Goal: Transaction & Acquisition: Obtain resource

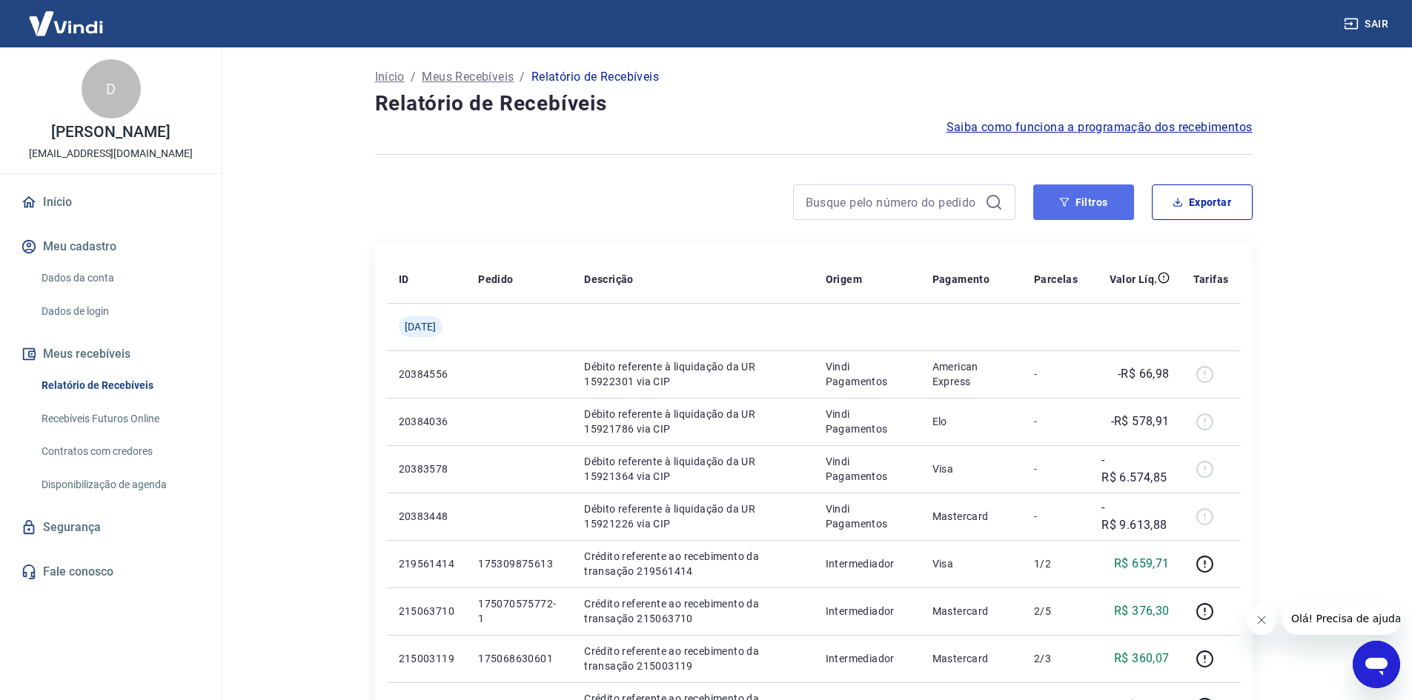
click at [1077, 205] on button "Filtros" at bounding box center [1083, 203] width 101 height 36
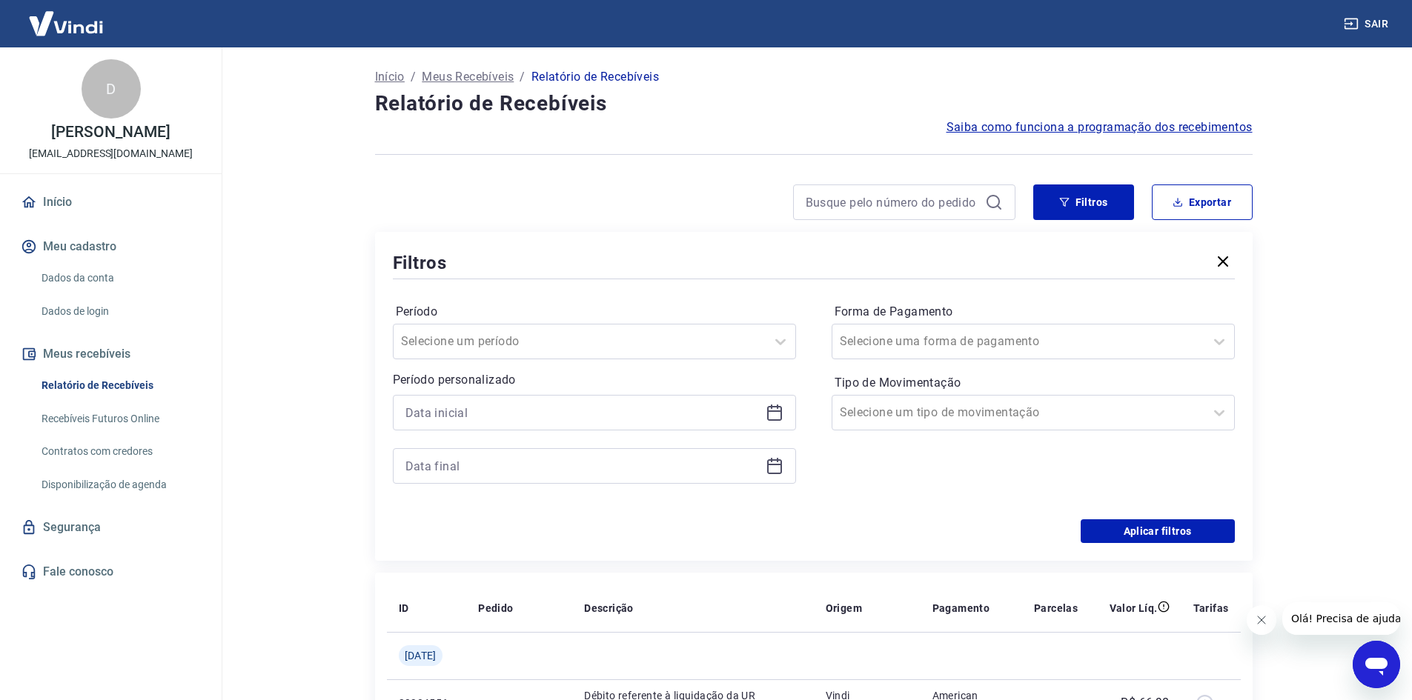
click at [777, 413] on icon at bounding box center [774, 413] width 18 height 18
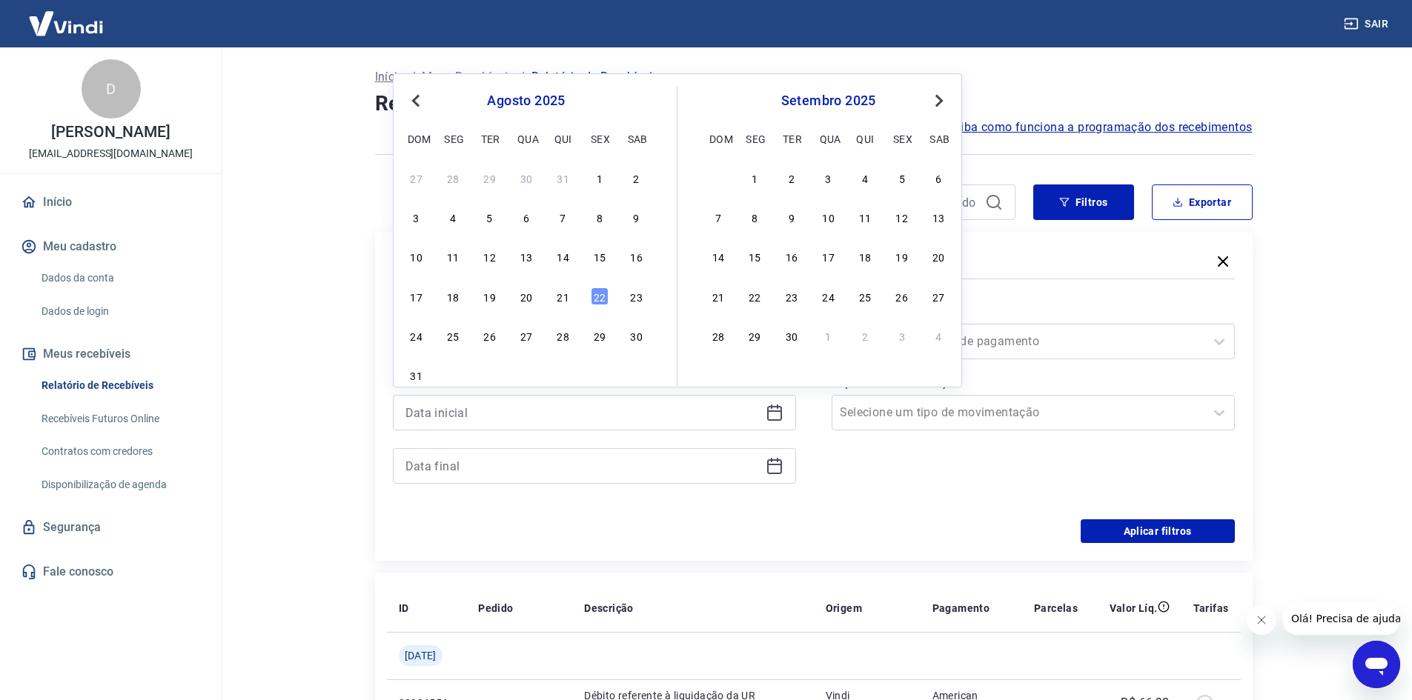
click at [417, 98] on span "Previous Month" at bounding box center [417, 100] width 0 height 17
click at [488, 180] on div "1" at bounding box center [490, 178] width 18 height 18
type input "[DATE]"
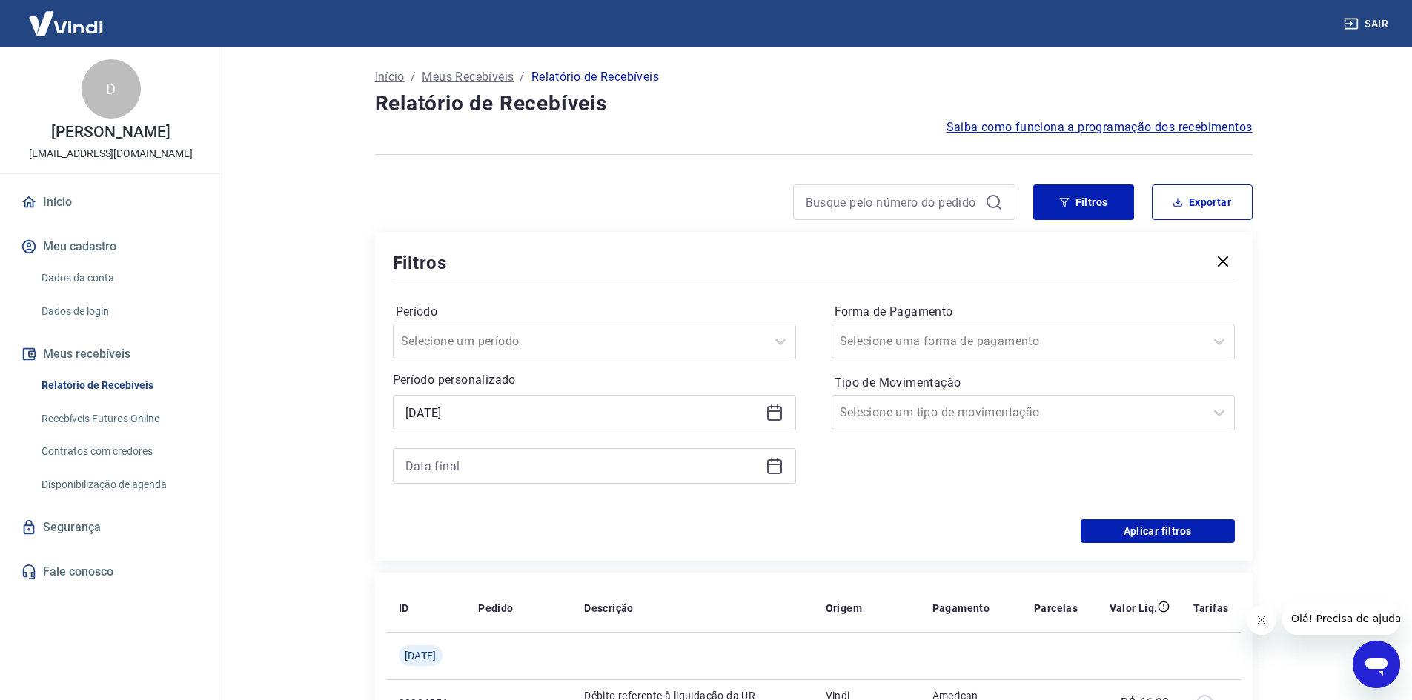
click at [776, 465] on icon at bounding box center [774, 464] width 15 height 1
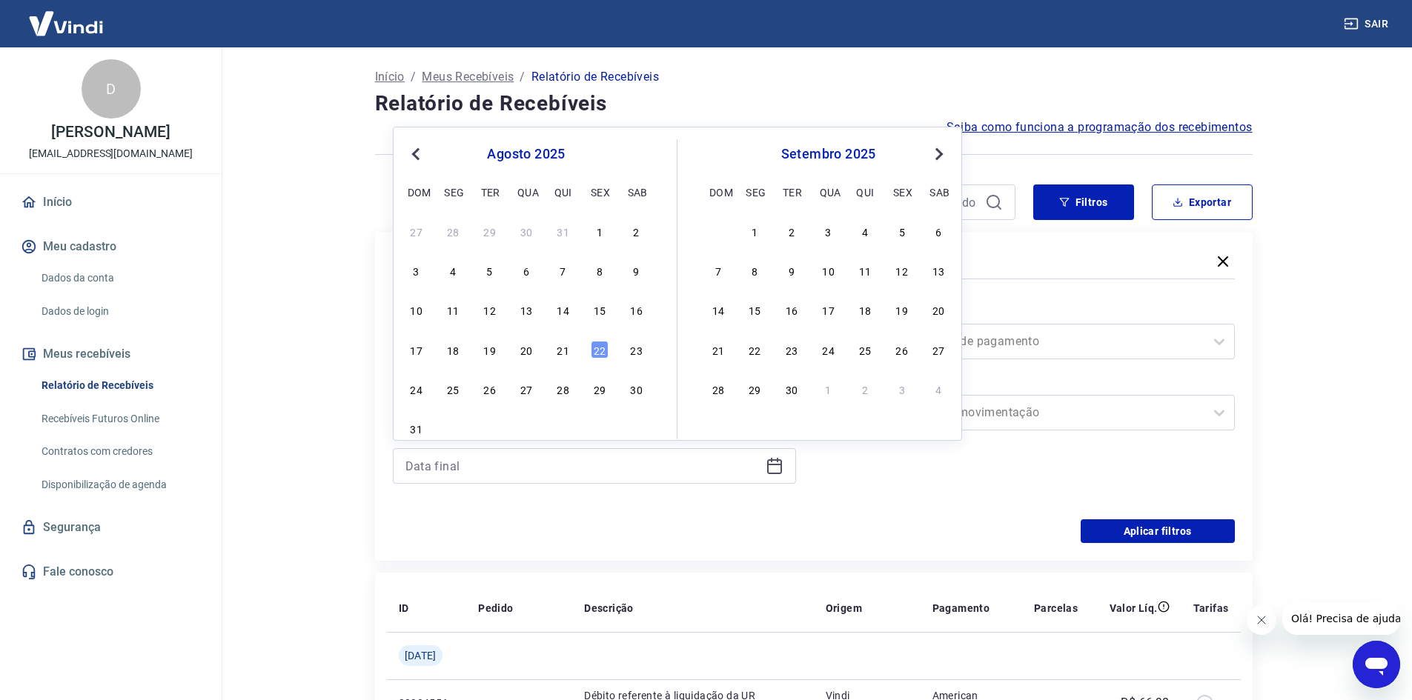
click at [417, 153] on span "Previous Month" at bounding box center [417, 153] width 0 height 17
click at [486, 230] on div "1" at bounding box center [490, 231] width 18 height 18
type input "[DATE]"
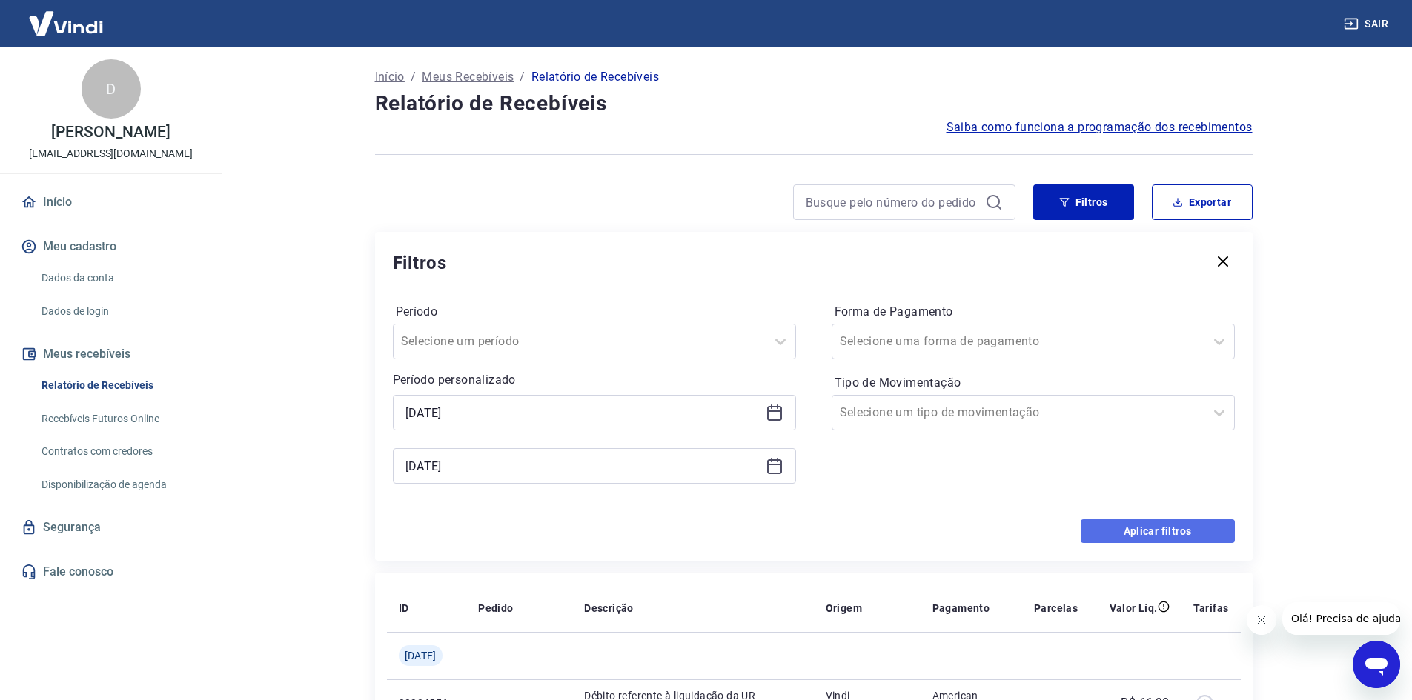
click at [1177, 523] on button "Aplicar filtros" at bounding box center [1157, 531] width 154 height 24
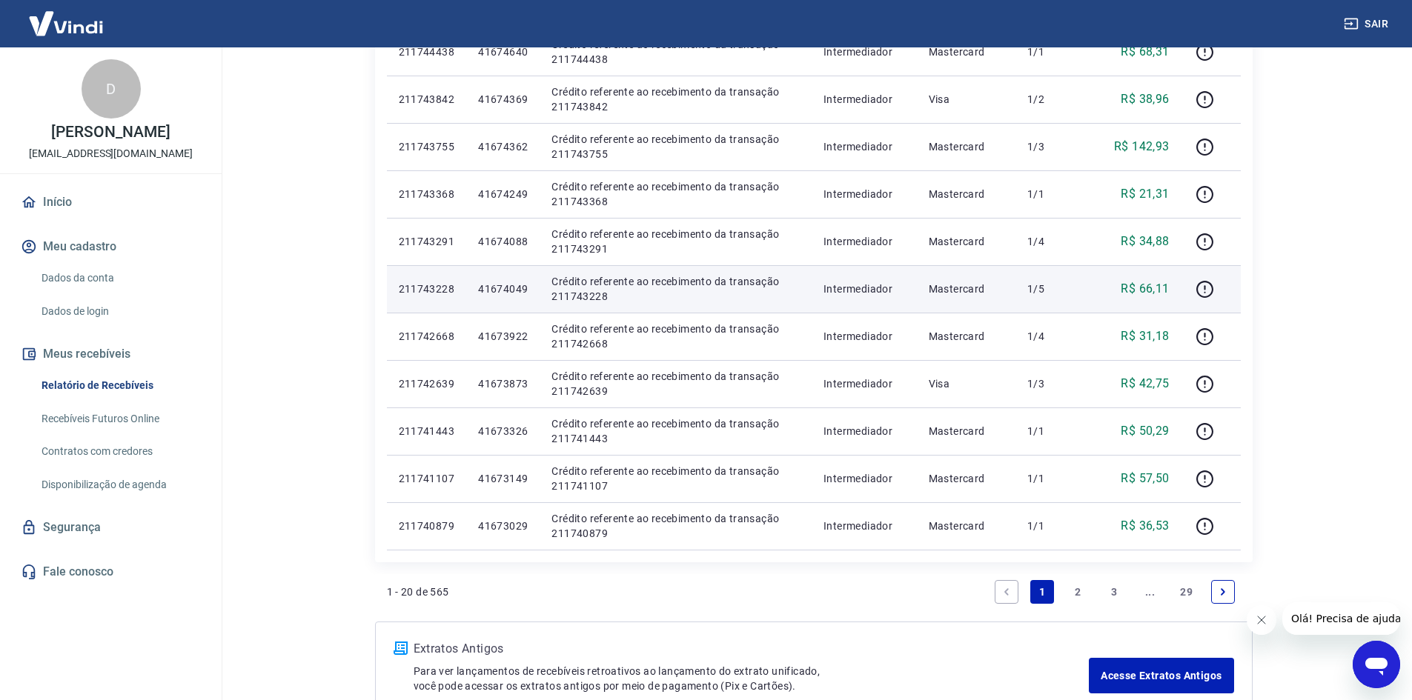
scroll to position [843, 0]
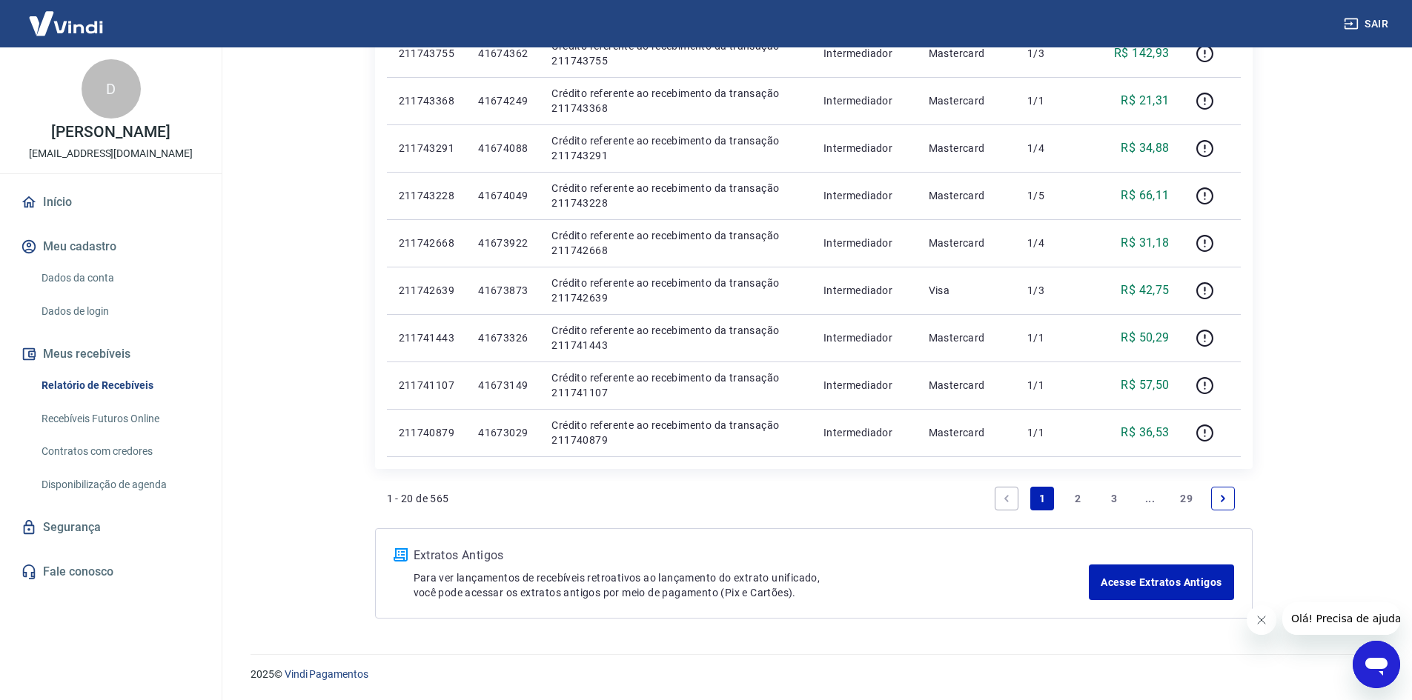
click at [1227, 502] on icon "Next page" at bounding box center [1222, 498] width 10 height 10
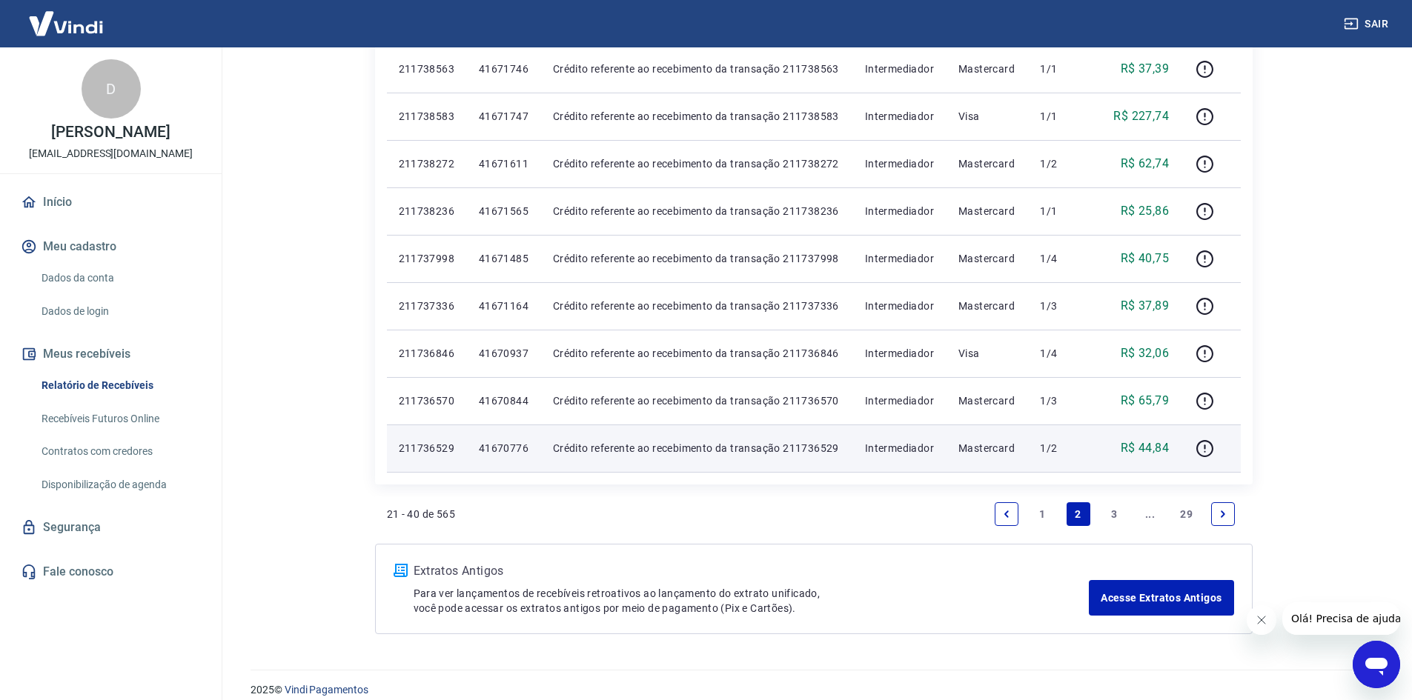
scroll to position [843, 0]
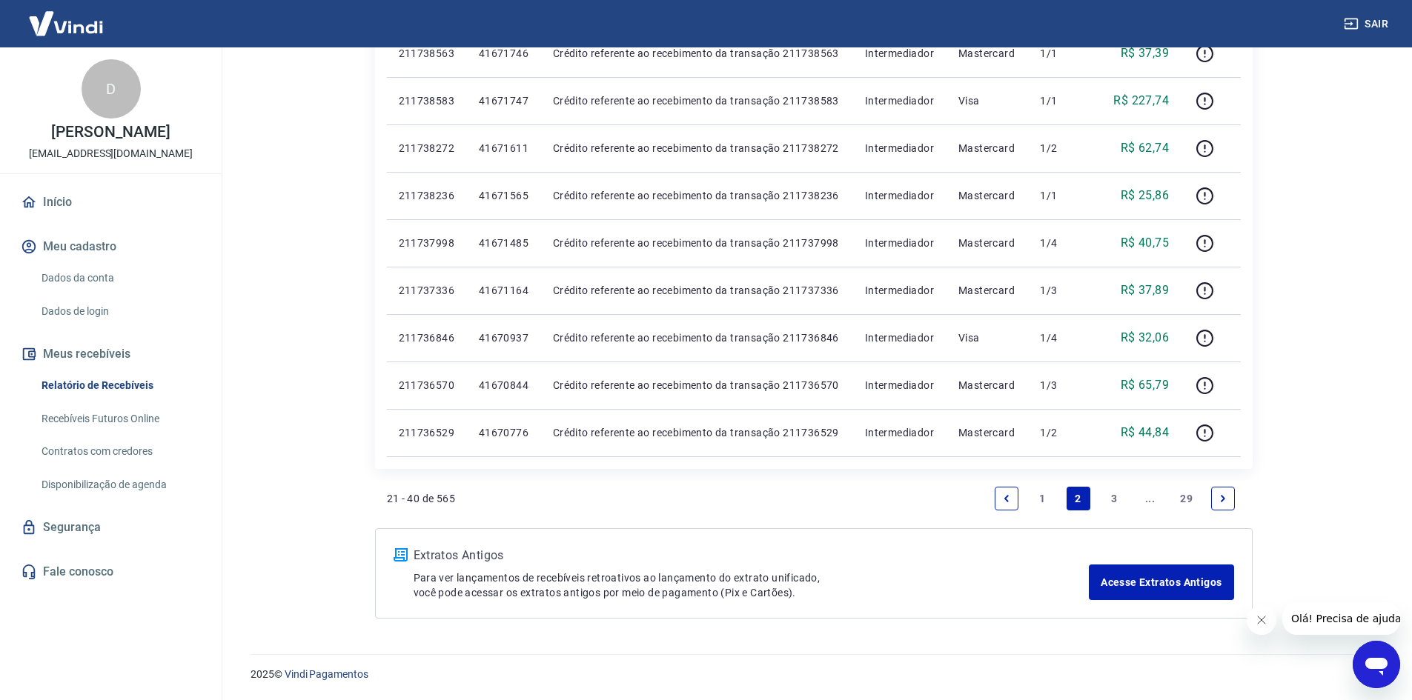
click at [1224, 497] on icon "Next page" at bounding box center [1222, 498] width 10 height 10
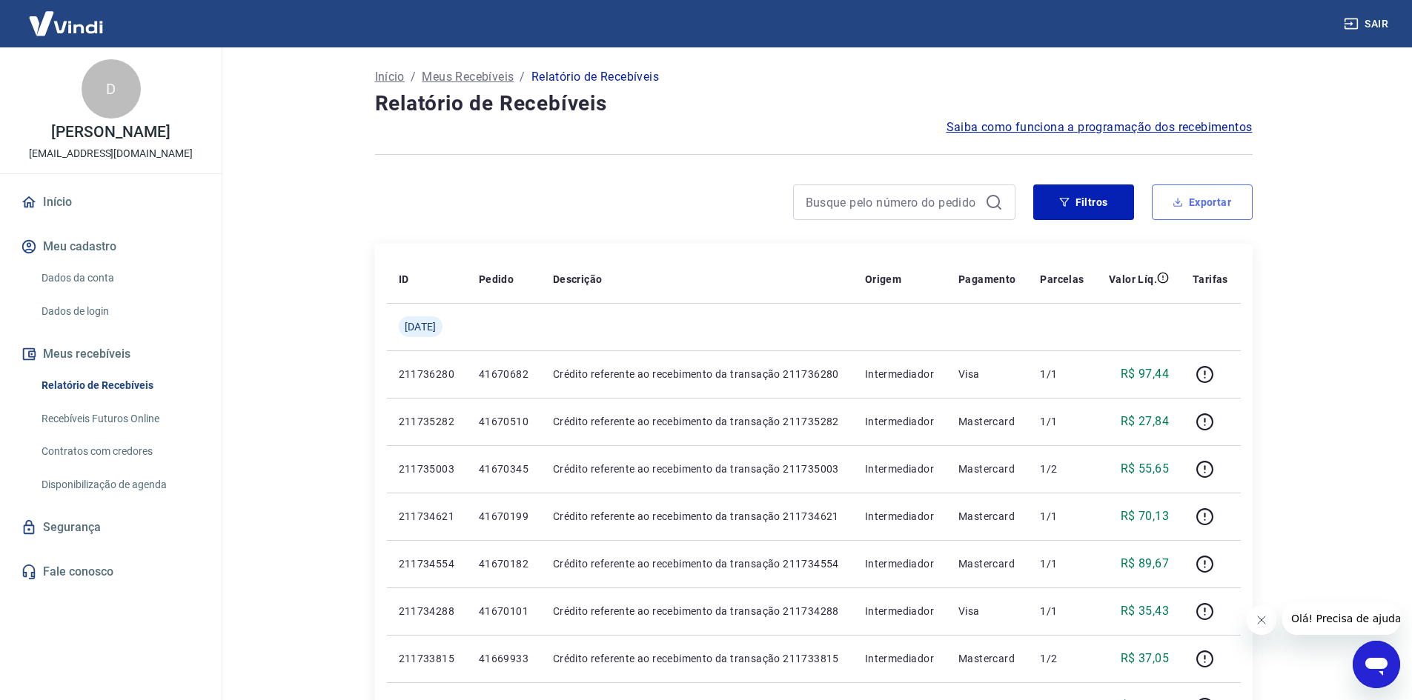
click at [1206, 199] on button "Exportar" at bounding box center [1201, 203] width 101 height 36
type input "[DATE]"
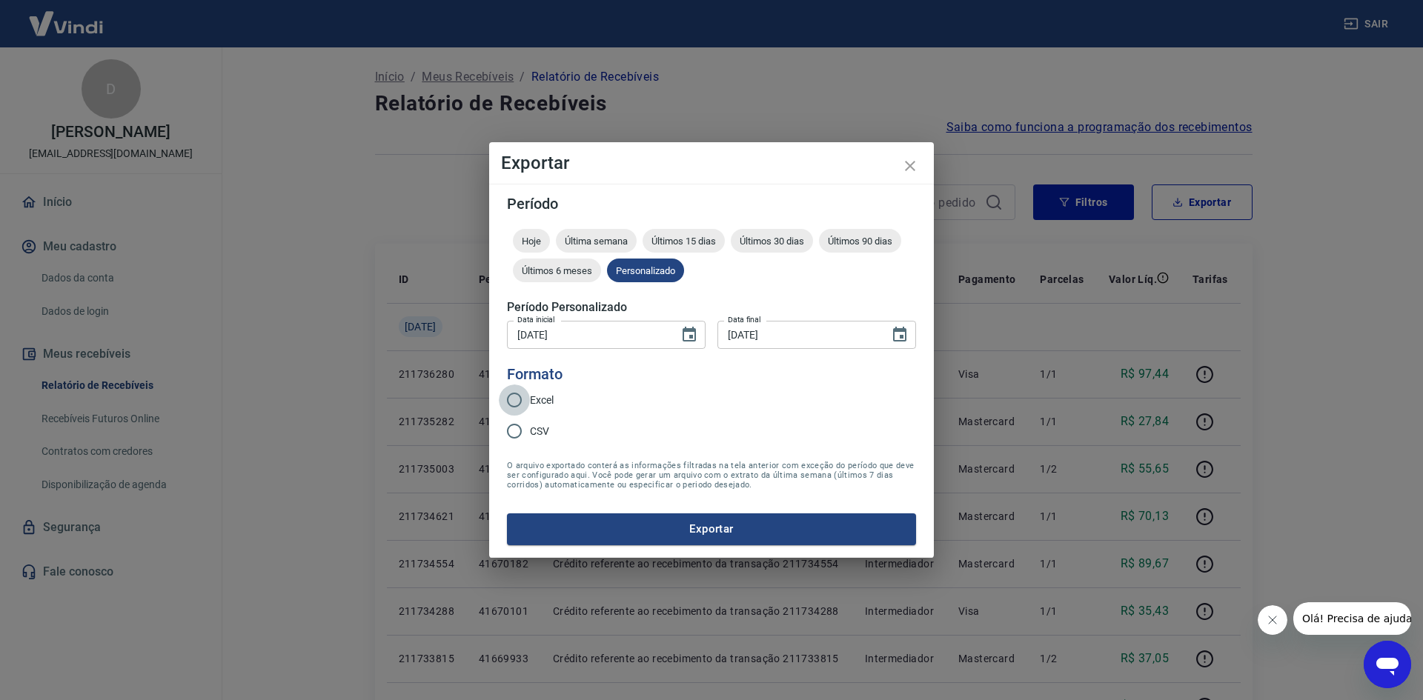
click at [515, 398] on input "Excel" at bounding box center [514, 400] width 31 height 31
radio input "true"
click at [695, 528] on button "Exportar" at bounding box center [711, 529] width 409 height 31
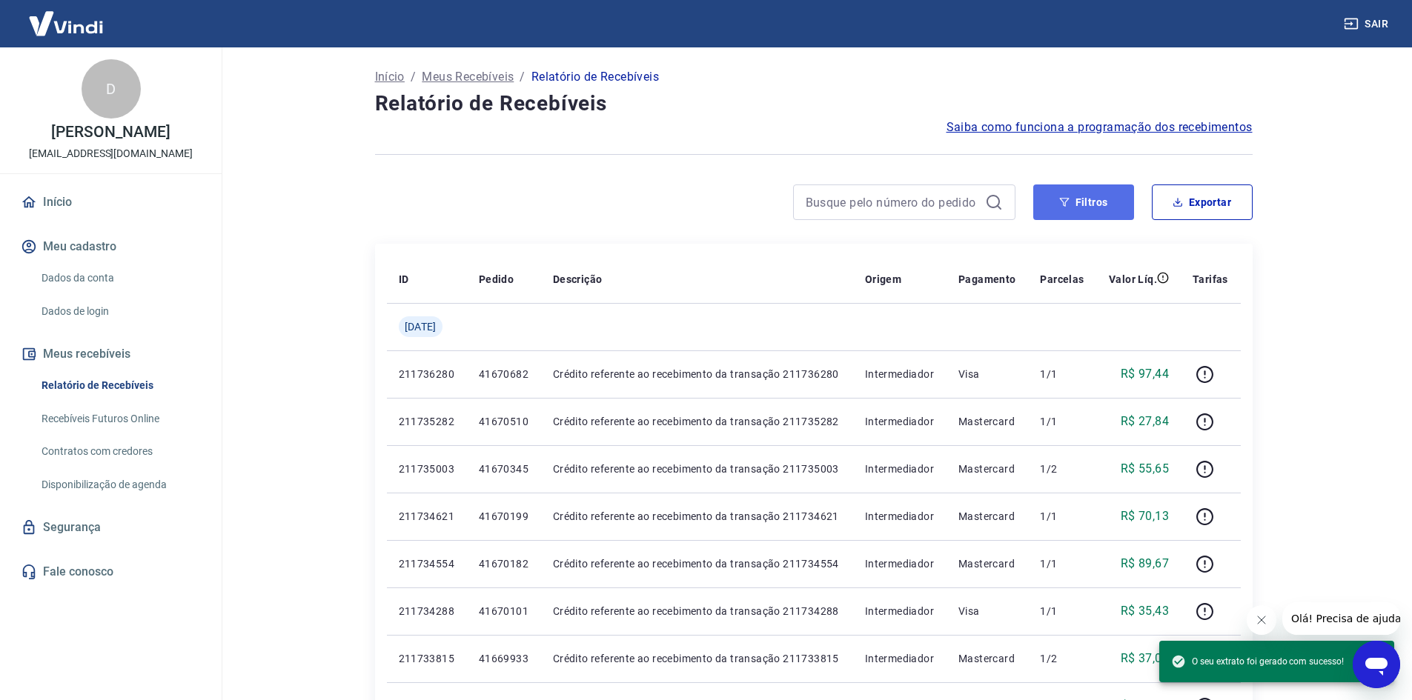
click at [1063, 193] on button "Filtros" at bounding box center [1083, 203] width 101 height 36
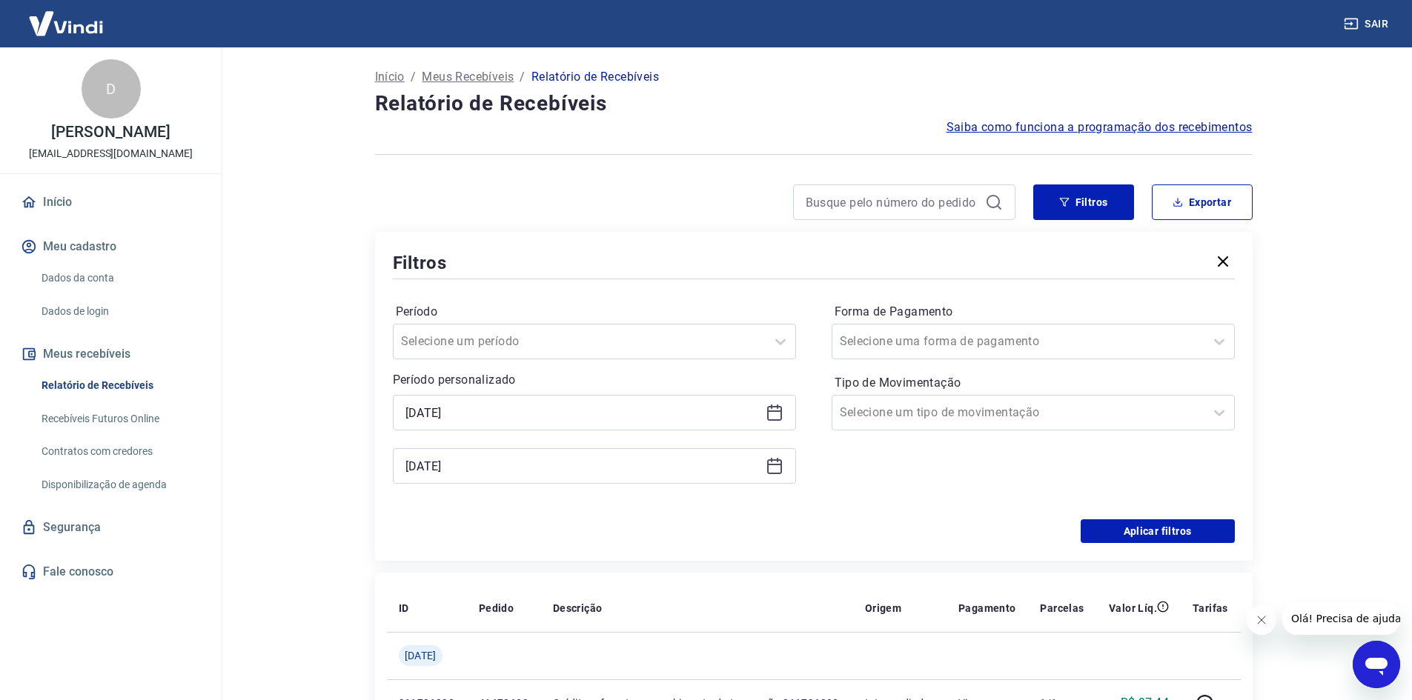
click at [768, 411] on icon at bounding box center [774, 411] width 15 height 1
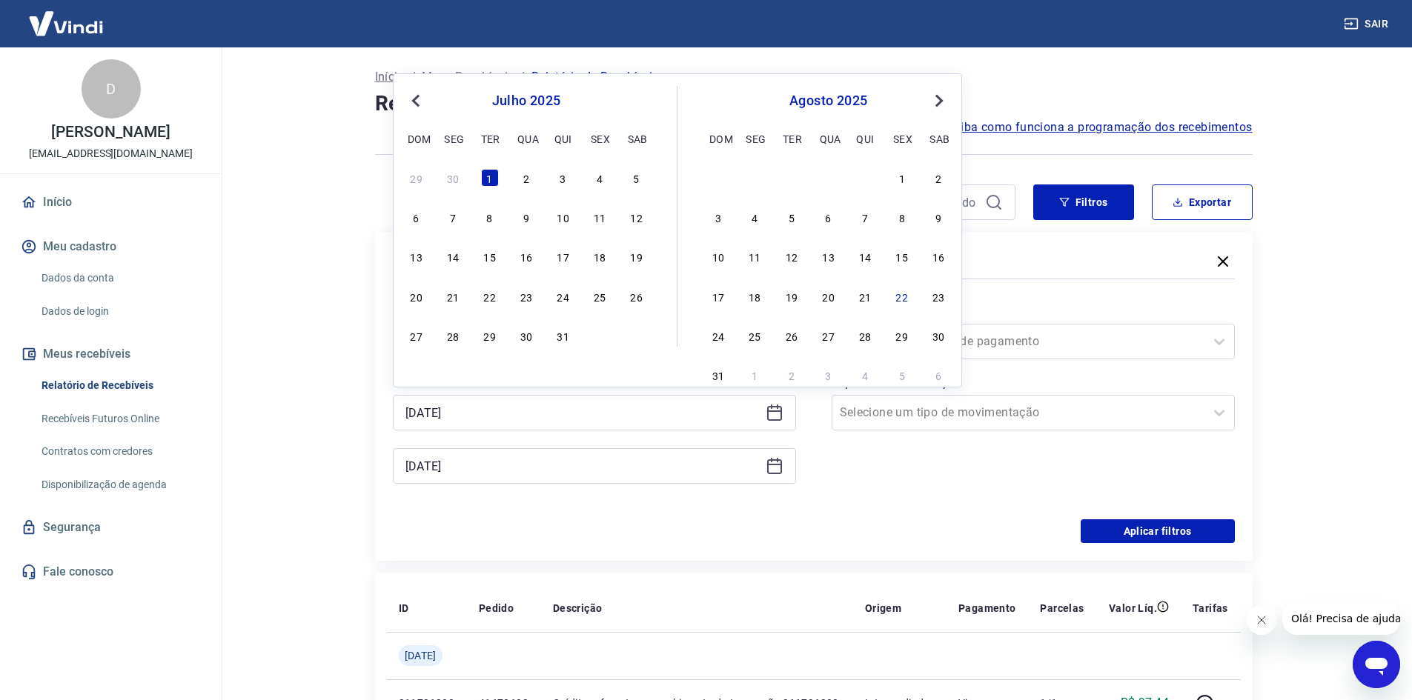
click at [417, 98] on span "Previous Month" at bounding box center [417, 100] width 0 height 17
click at [452, 336] on div "30" at bounding box center [453, 336] width 18 height 18
type input "[DATE]"
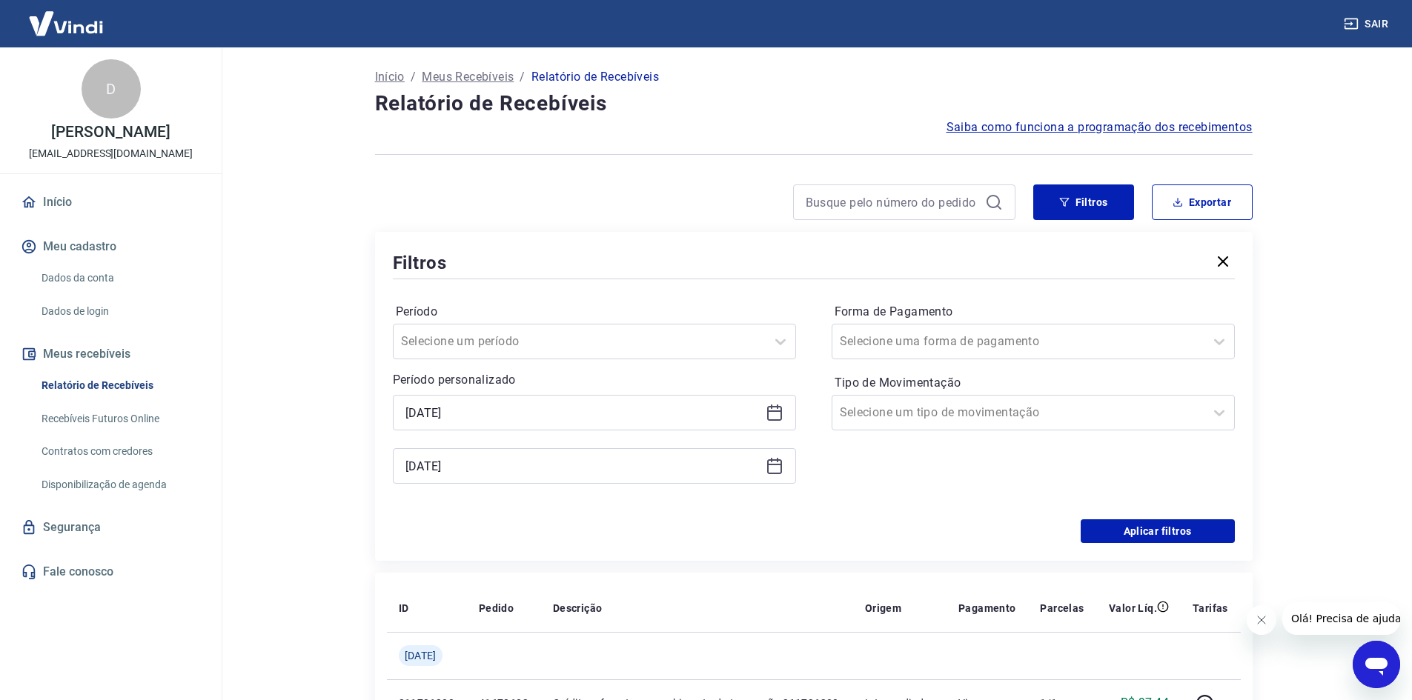
click at [772, 465] on icon at bounding box center [774, 464] width 15 height 1
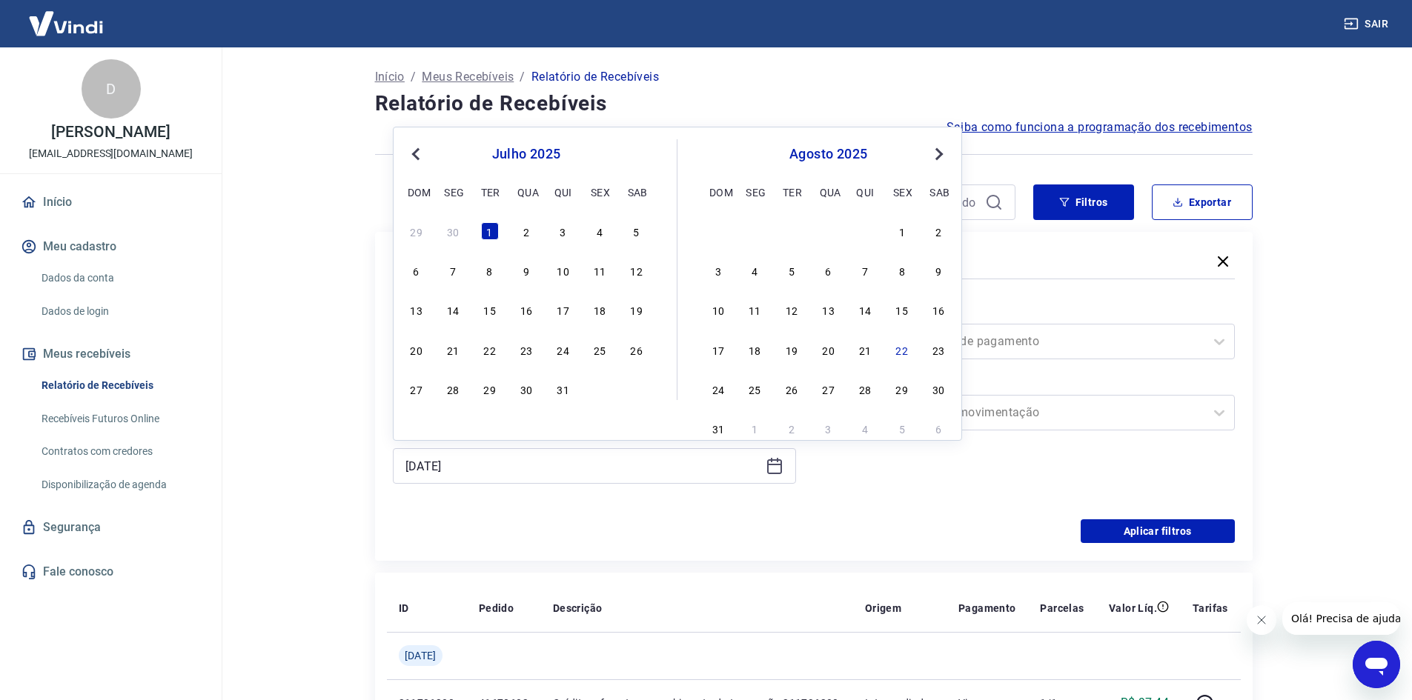
click at [417, 153] on span "Previous Month" at bounding box center [417, 153] width 0 height 17
click at [455, 389] on div "30" at bounding box center [453, 389] width 18 height 18
type input "[DATE]"
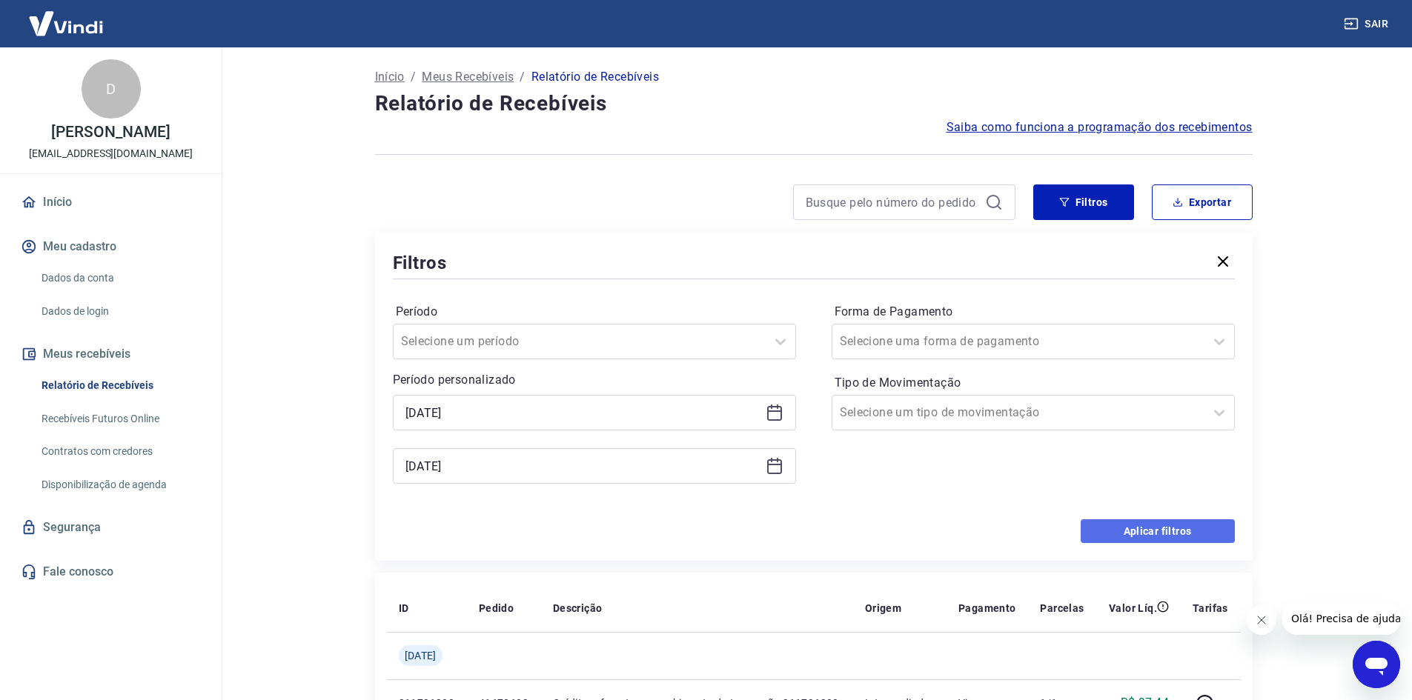
click at [1151, 528] on button "Aplicar filtros" at bounding box center [1157, 531] width 154 height 24
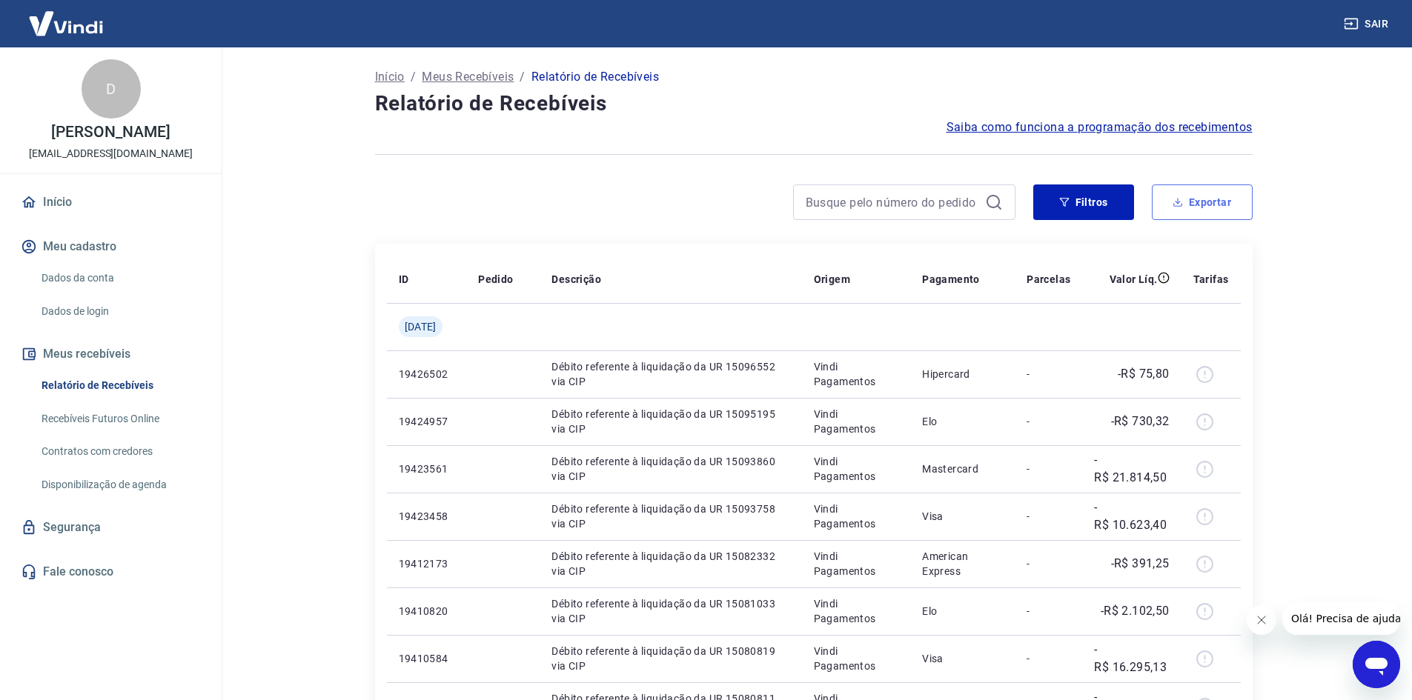
click at [1233, 205] on button "Exportar" at bounding box center [1201, 203] width 101 height 36
type input "[DATE]"
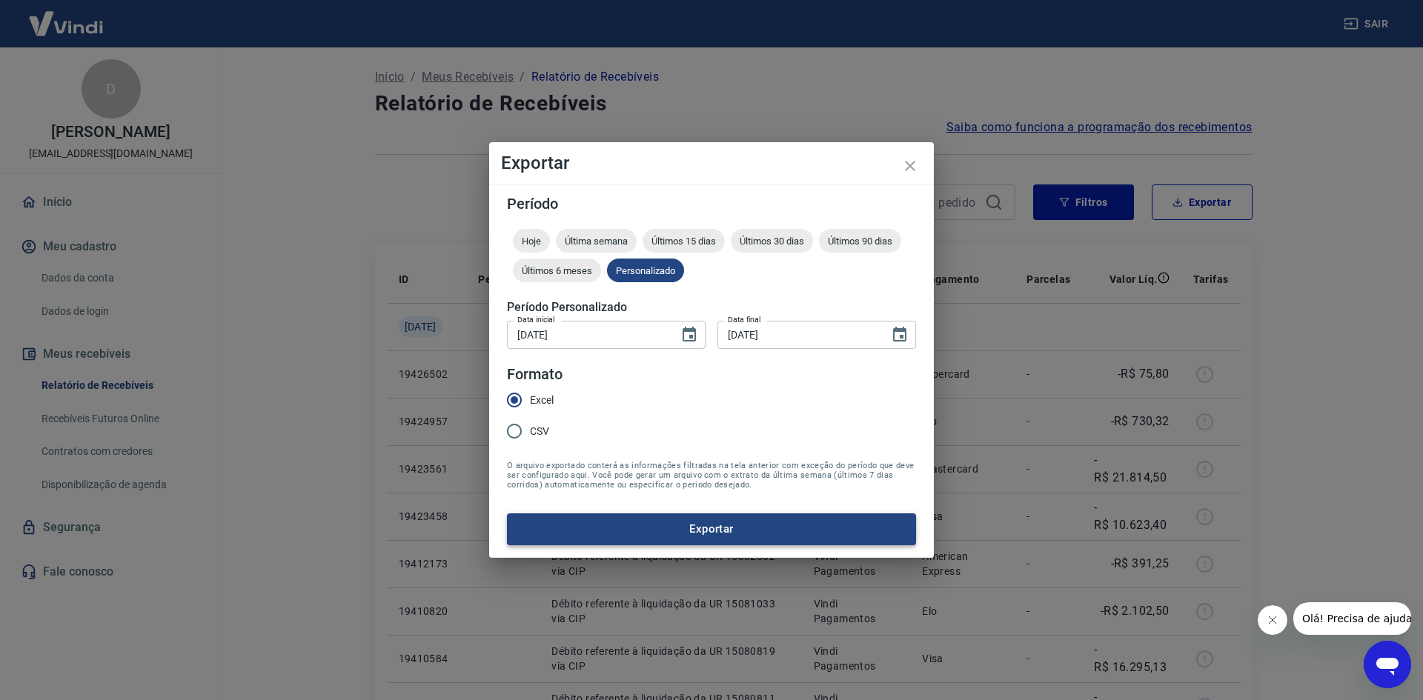
click at [717, 537] on button "Exportar" at bounding box center [711, 529] width 409 height 31
